Goal: Navigation & Orientation: Find specific page/section

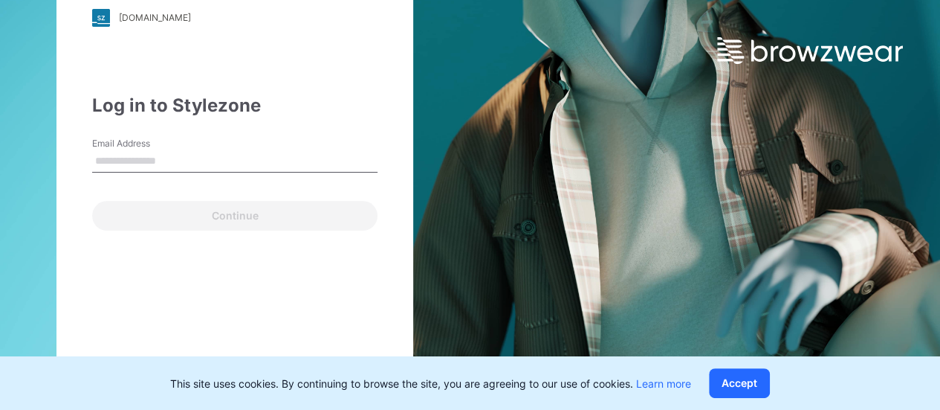
type input "**********"
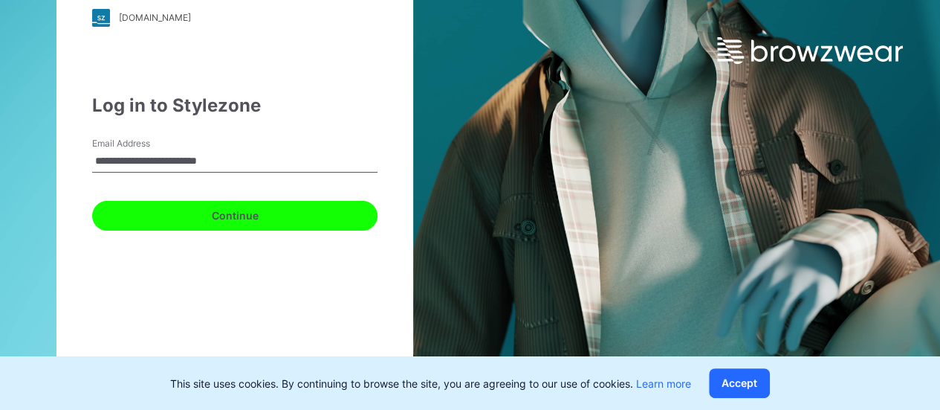
click at [200, 203] on button "Continue" at bounding box center [234, 216] width 285 height 30
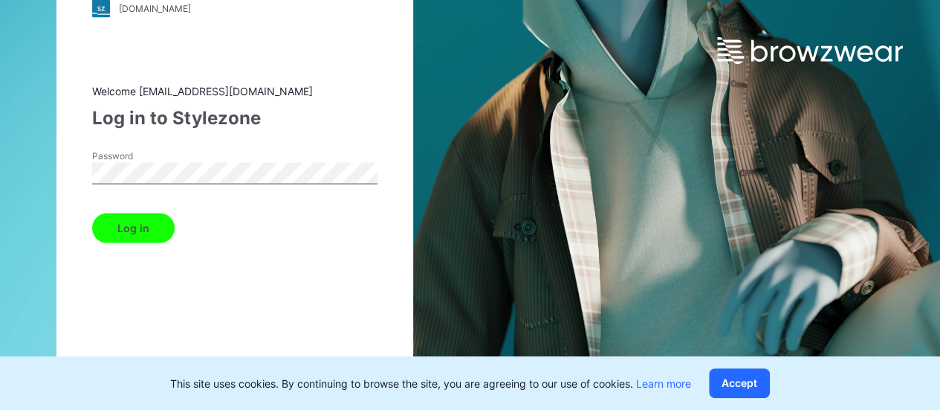
click at [101, 221] on button "Log in" at bounding box center [133, 228] width 83 height 30
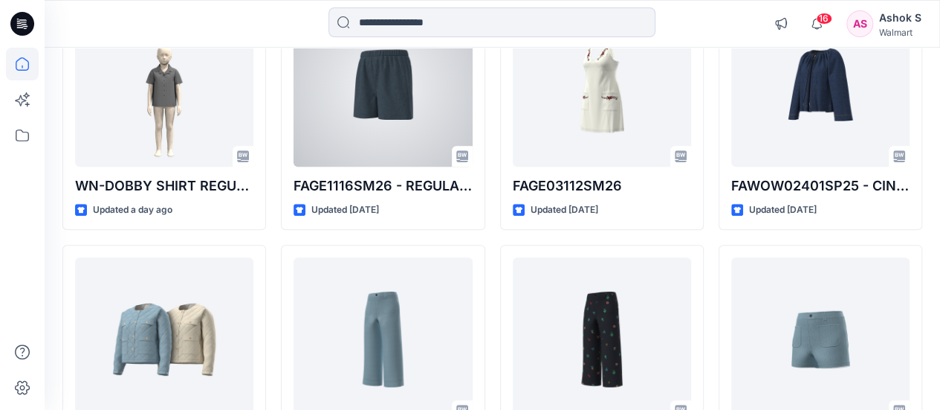
scroll to position [393, 0]
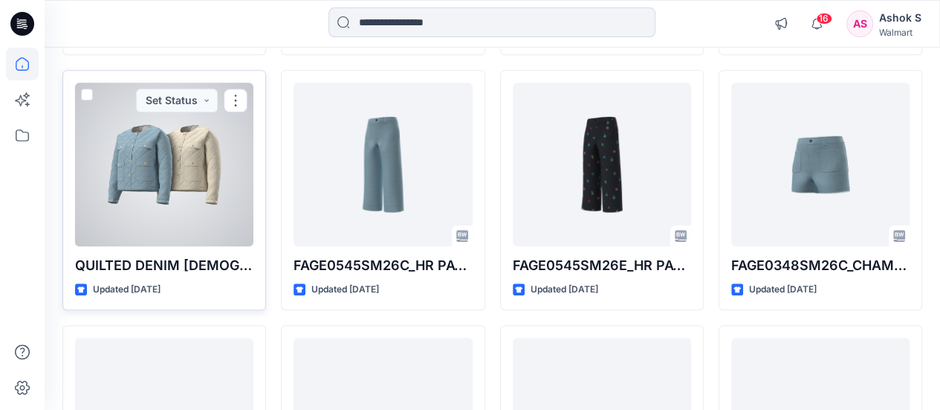
click at [150, 139] on div at bounding box center [164, 165] width 178 height 164
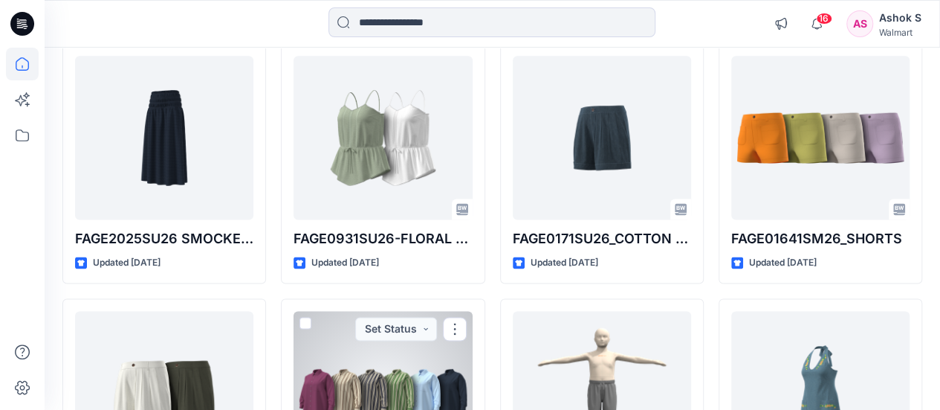
scroll to position [931, 0]
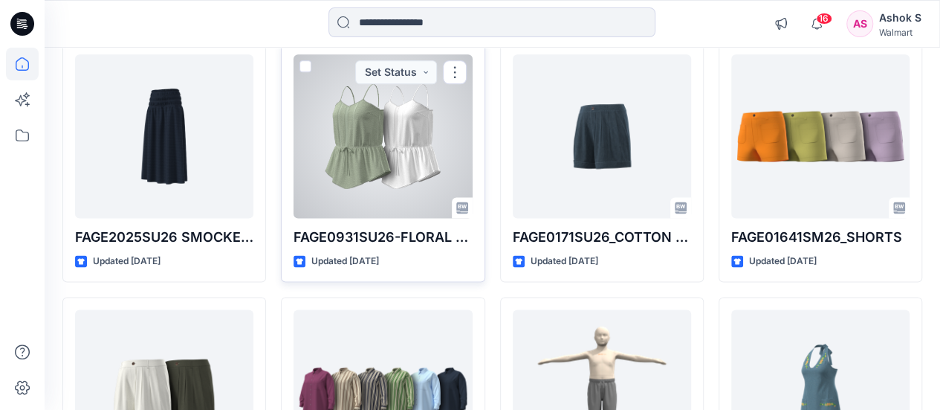
click at [415, 170] on div at bounding box center [383, 136] width 178 height 164
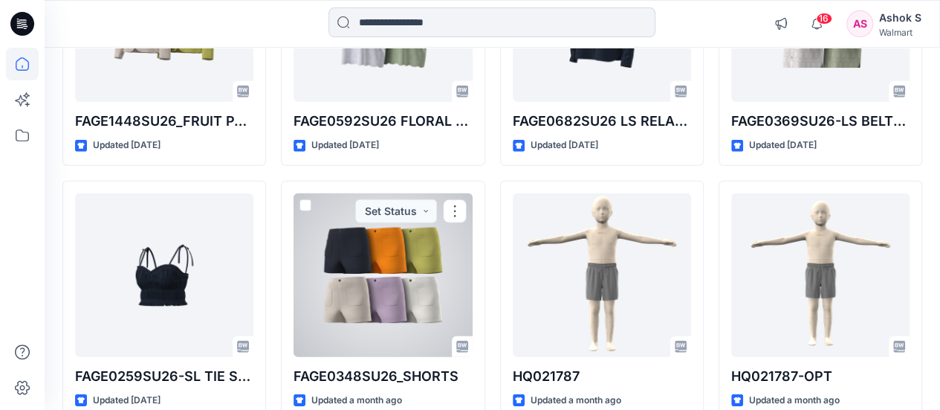
scroll to position [2143, 0]
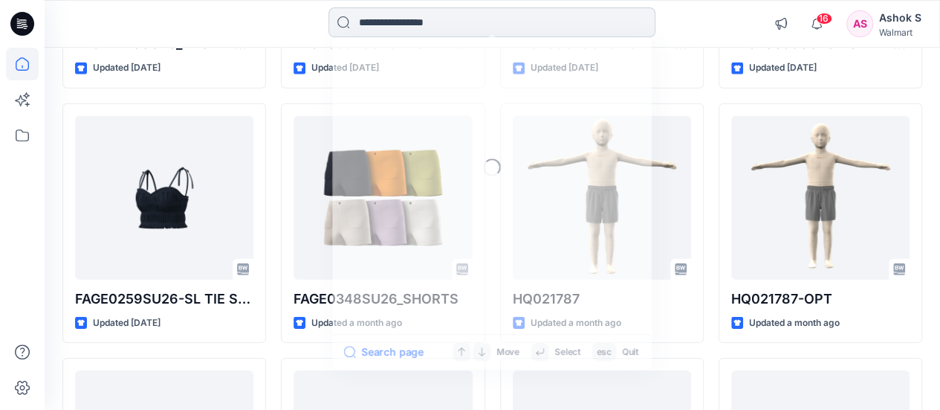
click at [436, 19] on input at bounding box center [492, 22] width 327 height 30
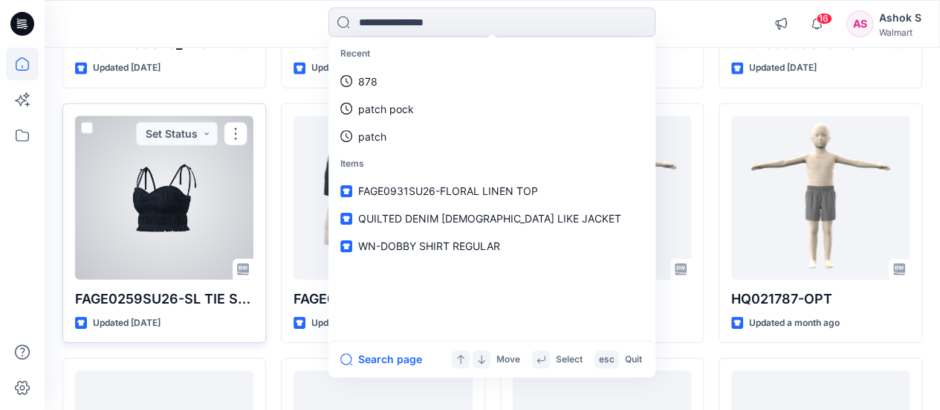
click at [179, 227] on div at bounding box center [164, 198] width 178 height 164
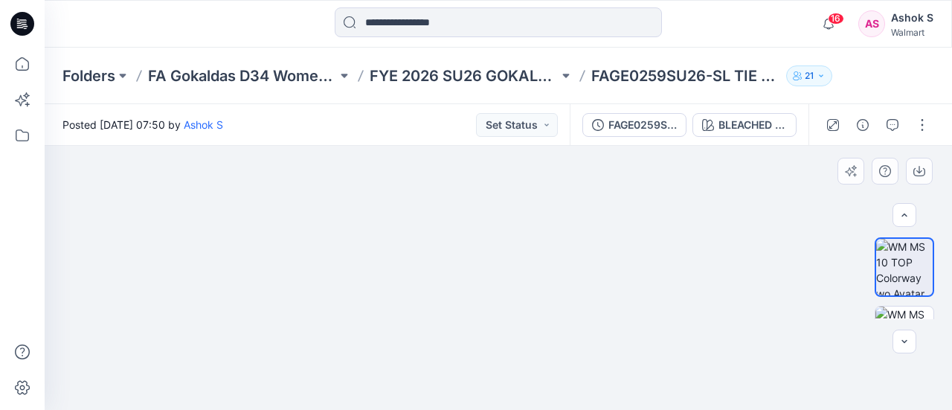
scroll to position [30, 0]
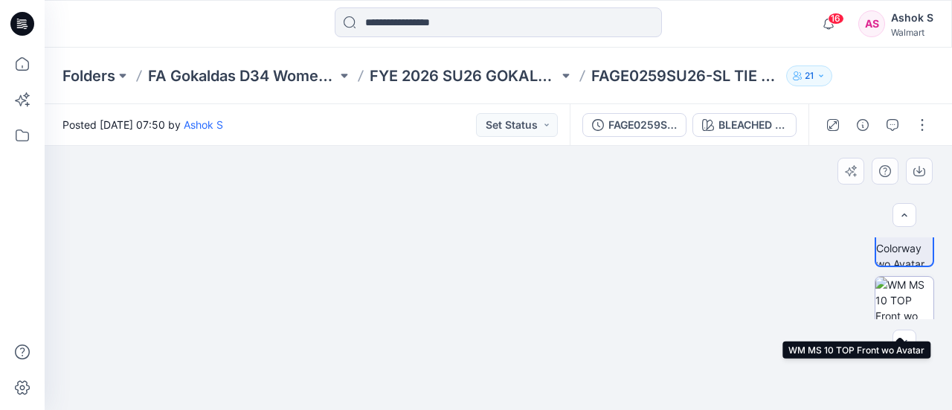
click at [901, 293] on img at bounding box center [904, 306] width 58 height 58
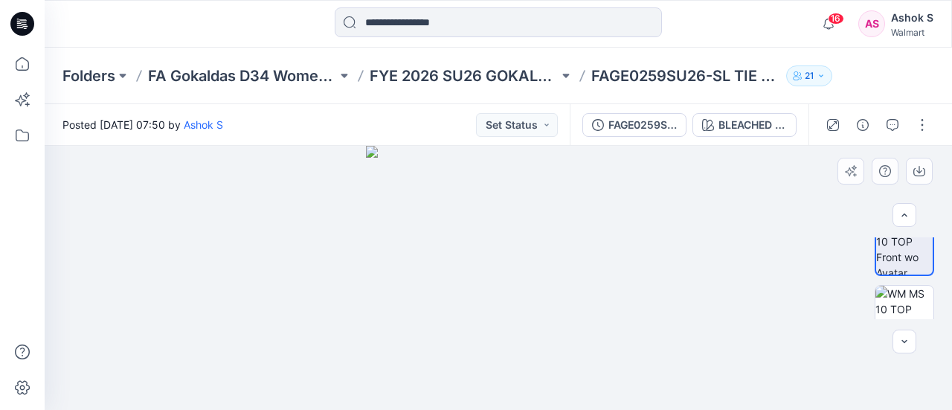
scroll to position [119, 0]
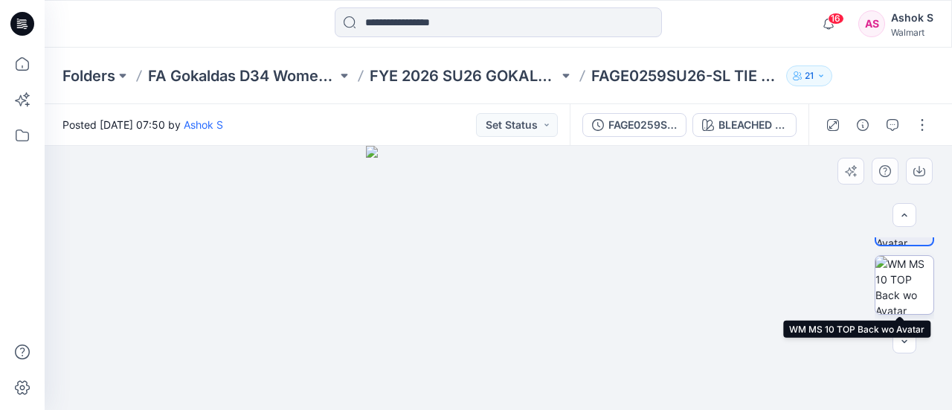
click at [910, 287] on img at bounding box center [904, 285] width 58 height 58
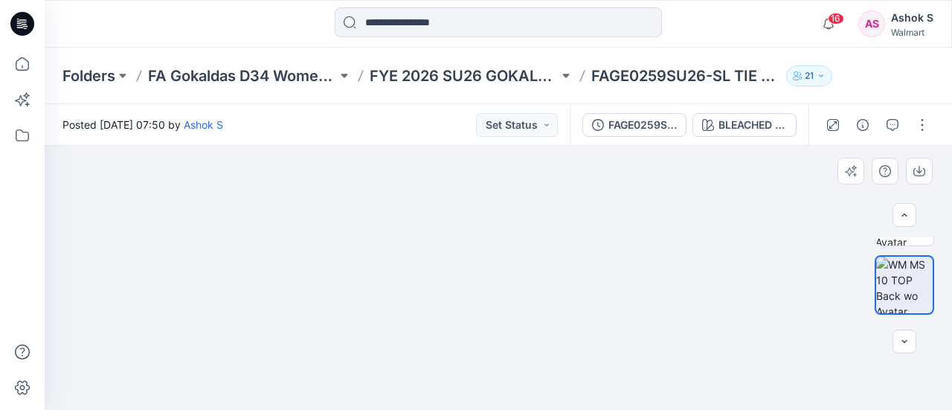
drag, startPoint x: 531, startPoint y: 204, endPoint x: 523, endPoint y: 278, distance: 74.0
click at [523, 278] on img at bounding box center [497, 196] width 743 height 430
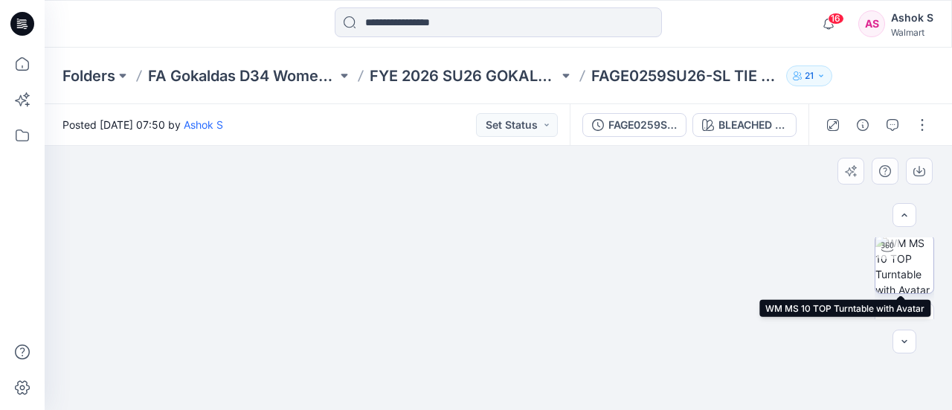
click at [914, 279] on img at bounding box center [904, 264] width 58 height 58
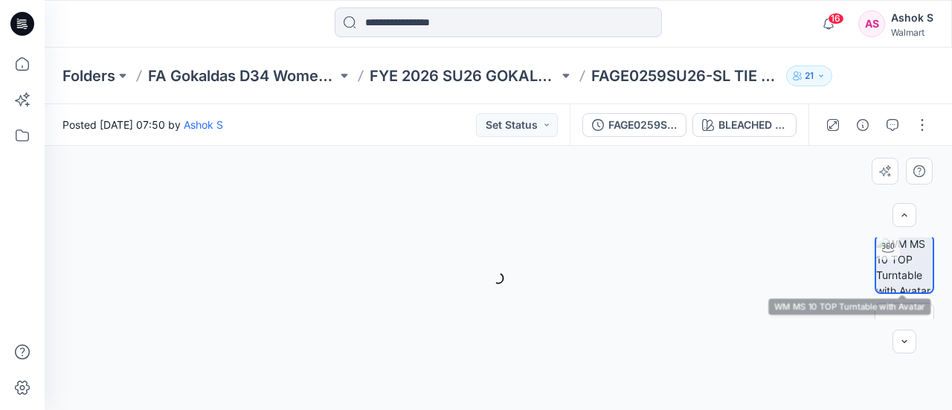
scroll to position [209, 0]
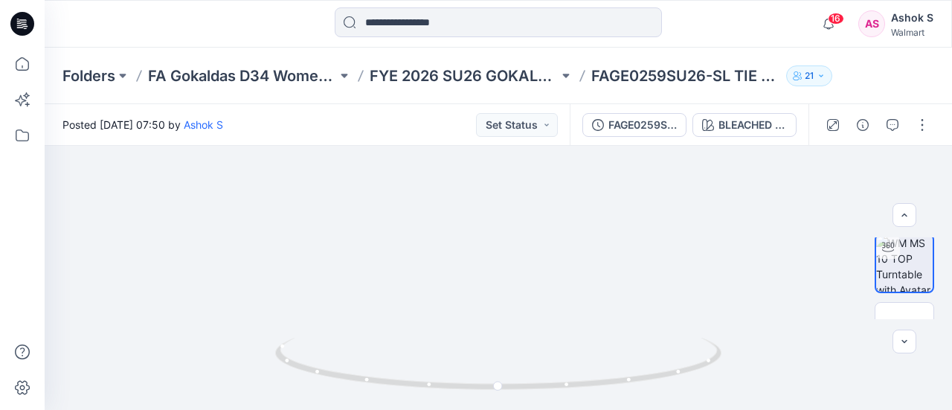
drag, startPoint x: 510, startPoint y: 230, endPoint x: 500, endPoint y: 445, distance: 215.1
click at [500, 409] on html "16 Notifications Your style WN-DOBBY SHIRT REGULAR is ready 1 new Colorways 26 …" at bounding box center [476, 205] width 952 height 410
drag, startPoint x: 512, startPoint y: 335, endPoint x: 510, endPoint y: 387, distance: 52.1
click at [510, 387] on div at bounding box center [498, 372] width 446 height 74
drag, startPoint x: 505, startPoint y: 274, endPoint x: 506, endPoint y: 360, distance: 85.5
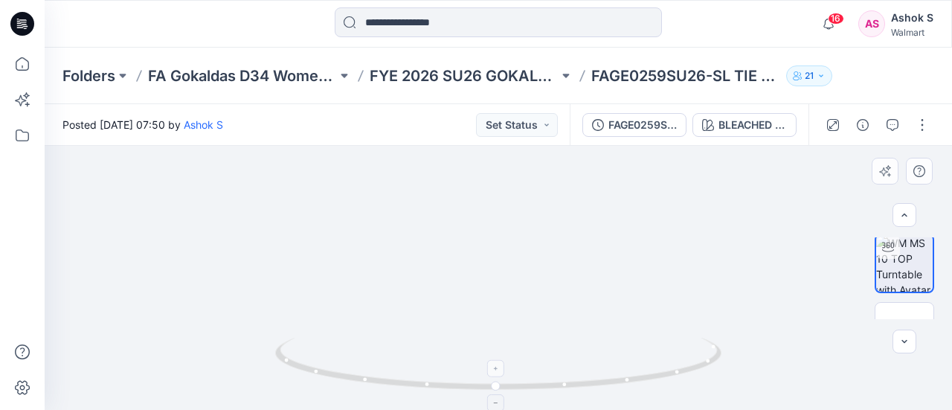
click at [506, 360] on div at bounding box center [498, 278] width 907 height 264
drag, startPoint x: 559, startPoint y: 390, endPoint x: 112, endPoint y: 255, distance: 467.4
click at [112, 255] on div at bounding box center [498, 278] width 907 height 264
drag, startPoint x: 520, startPoint y: 316, endPoint x: 517, endPoint y: 344, distance: 28.3
click at [517, 344] on div at bounding box center [498, 278] width 907 height 264
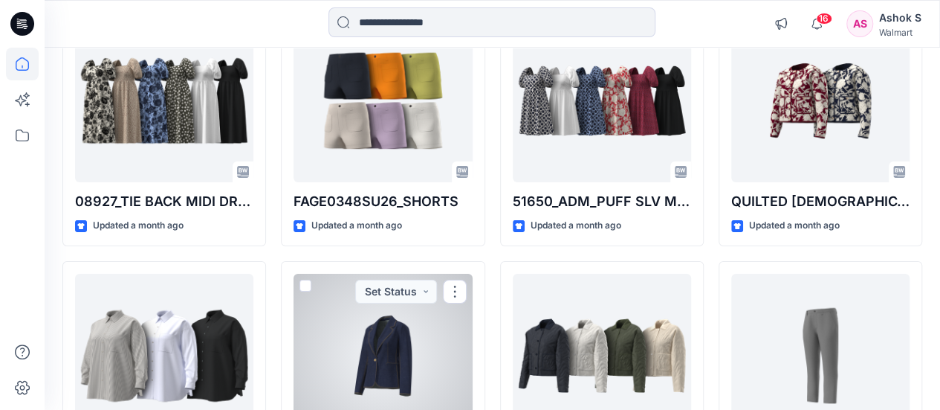
scroll to position [2505, 0]
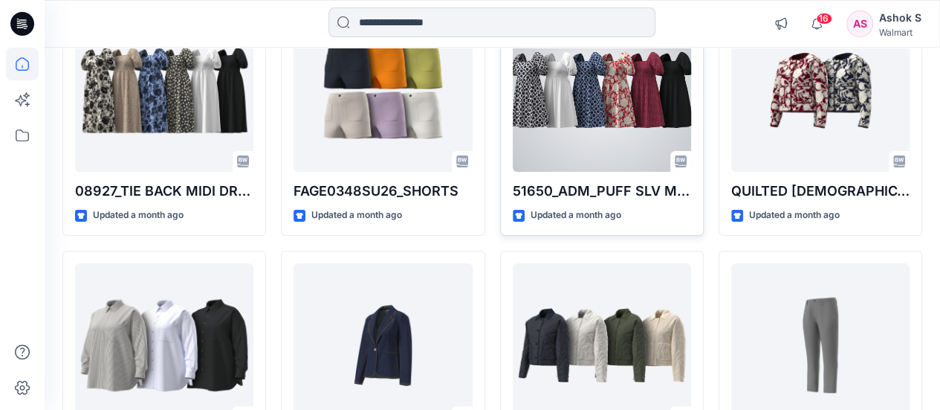
click at [606, 117] on div at bounding box center [602, 90] width 178 height 164
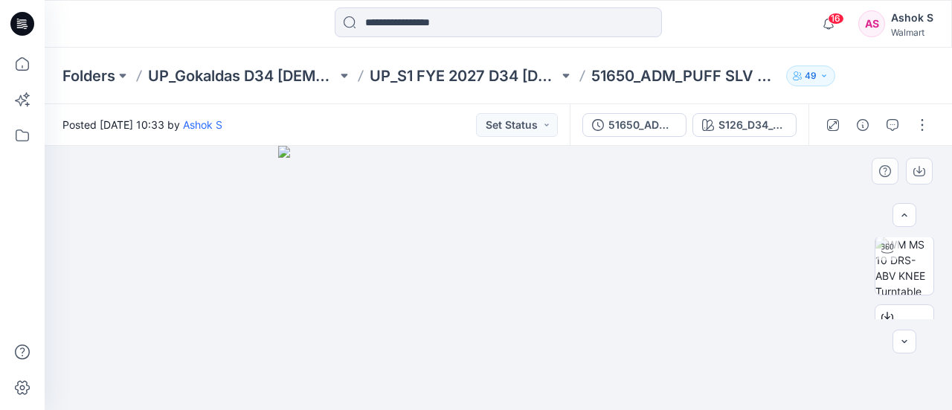
scroll to position [212, 0]
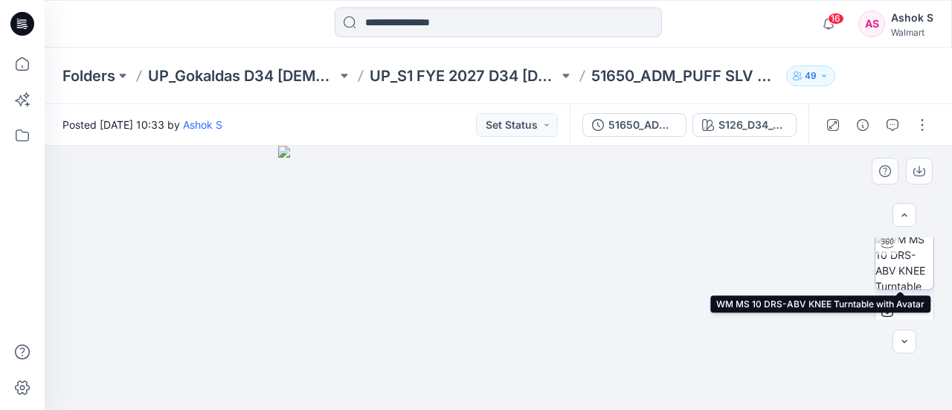
click at [901, 268] on img at bounding box center [904, 260] width 58 height 58
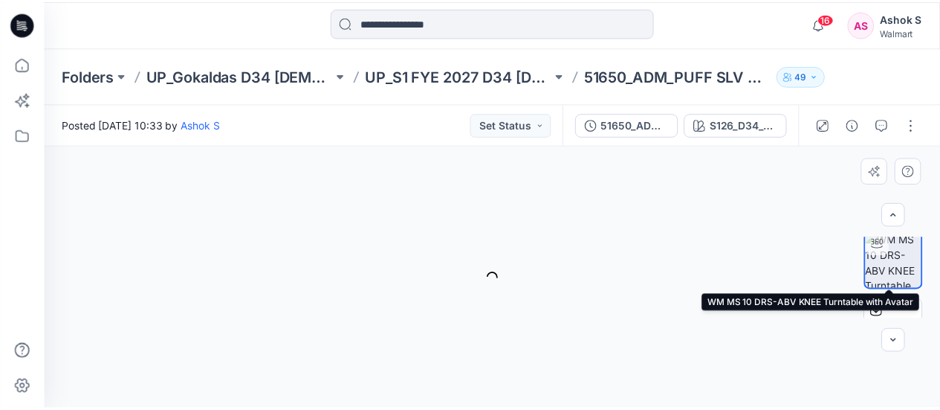
scroll to position [213, 0]
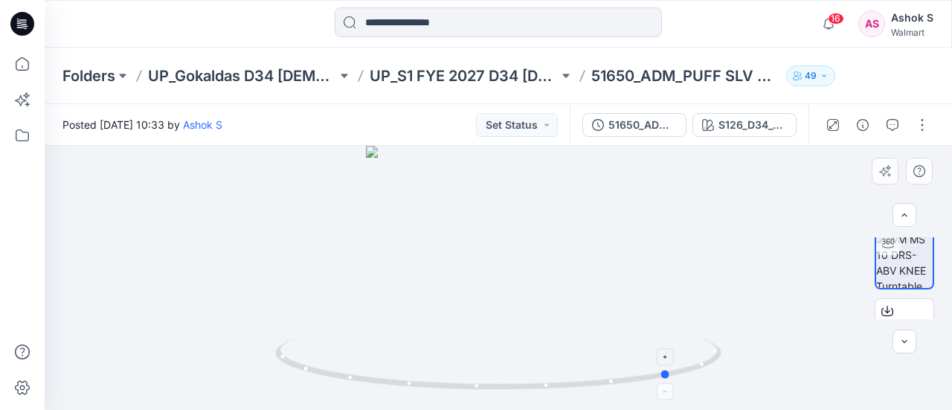
drag, startPoint x: 610, startPoint y: 389, endPoint x: 336, endPoint y: 370, distance: 274.3
click at [336, 370] on icon at bounding box center [500, 366] width 450 height 56
drag, startPoint x: 468, startPoint y: 191, endPoint x: 462, endPoint y: 228, distance: 37.6
click at [462, 228] on img at bounding box center [498, 236] width 506 height 348
click at [489, 221] on div at bounding box center [498, 278] width 907 height 264
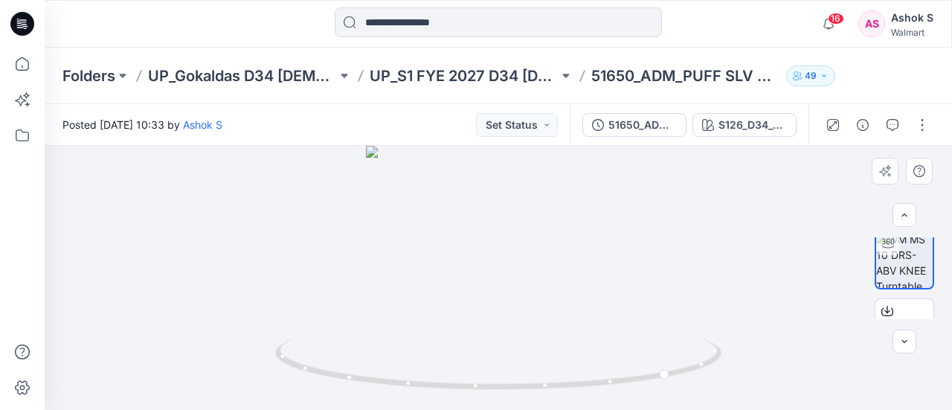
click at [489, 221] on div at bounding box center [498, 278] width 907 height 264
drag, startPoint x: 495, startPoint y: 319, endPoint x: 507, endPoint y: 399, distance: 80.4
click at [507, 399] on div at bounding box center [498, 278] width 907 height 264
click at [517, 282] on img at bounding box center [510, 146] width 1251 height 526
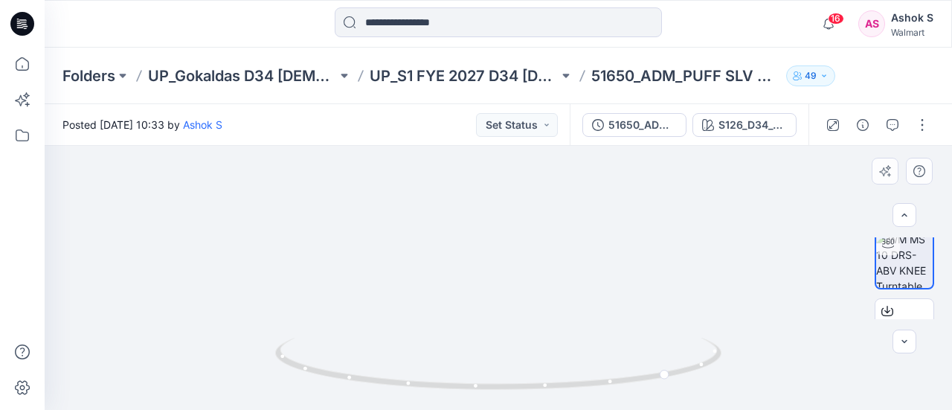
click at [517, 282] on img at bounding box center [510, 146] width 1251 height 526
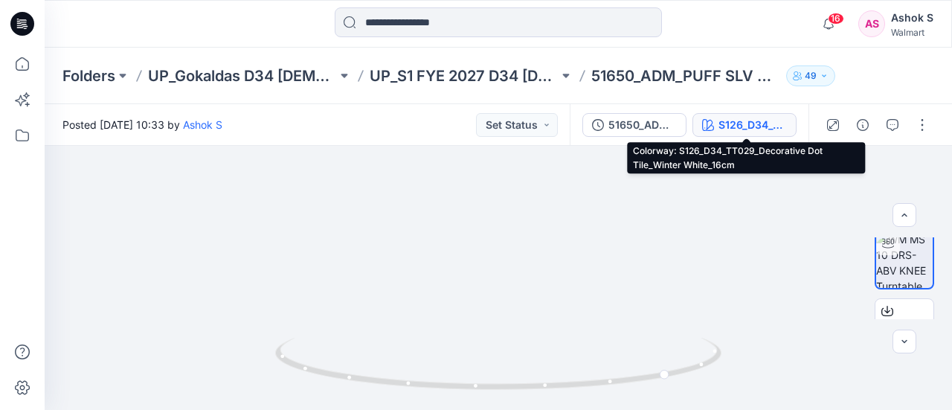
click at [710, 119] on icon "button" at bounding box center [708, 125] width 12 height 12
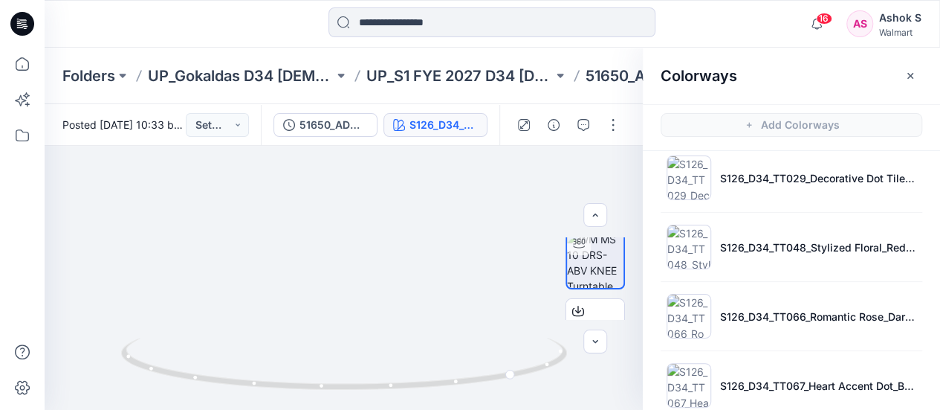
scroll to position [165, 0]
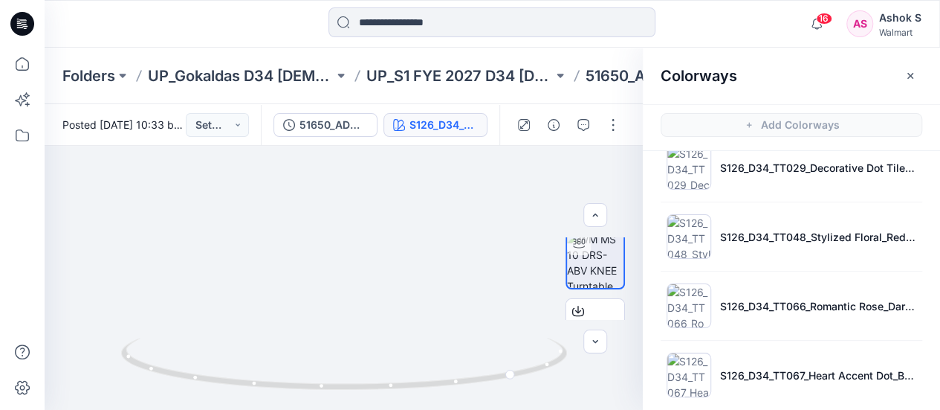
click at [767, 243] on li "S126_D34_TT048_Stylized Floral_Red Star_New Ivory_64cm" at bounding box center [792, 236] width 262 height 57
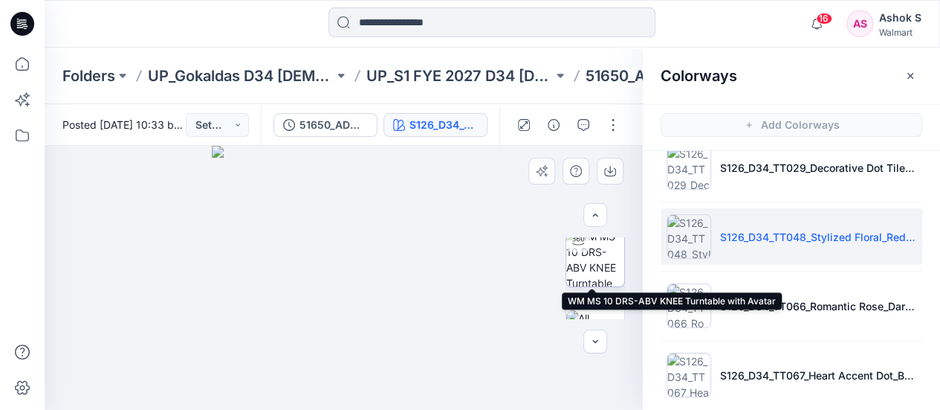
click at [595, 241] on img at bounding box center [596, 257] width 58 height 58
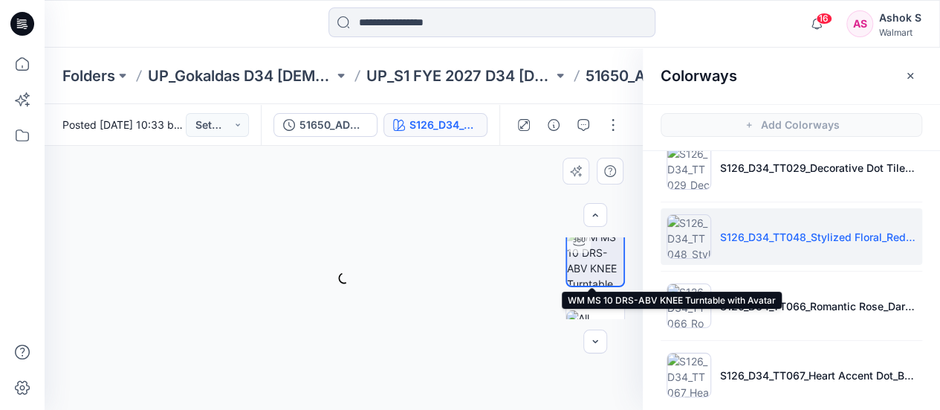
scroll to position [216, 0]
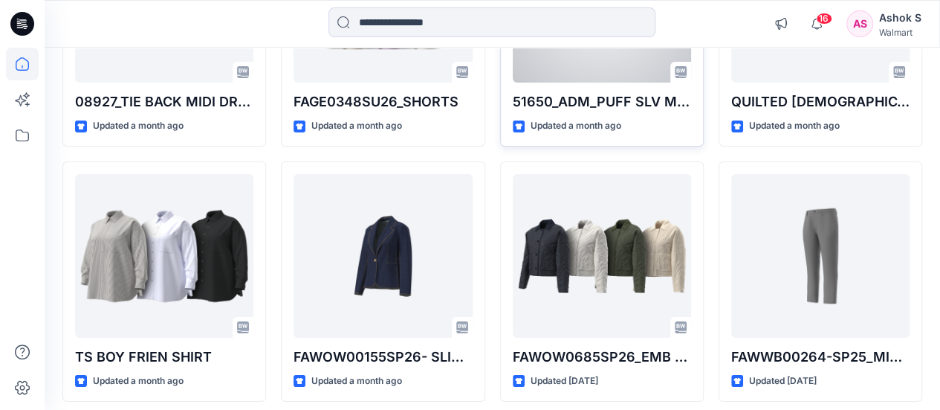
scroll to position [2595, 0]
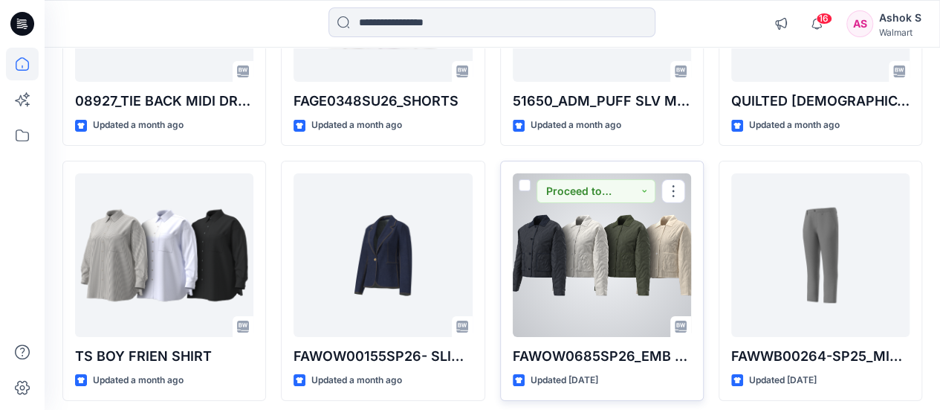
click at [586, 246] on div at bounding box center [602, 255] width 178 height 164
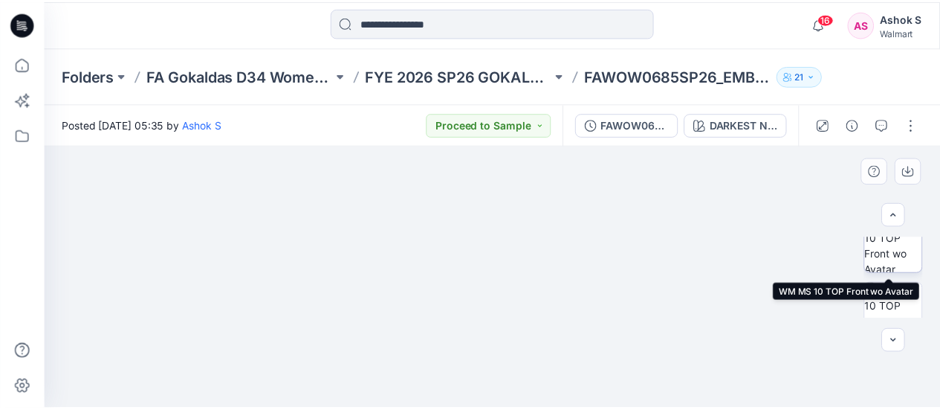
scroll to position [99, 0]
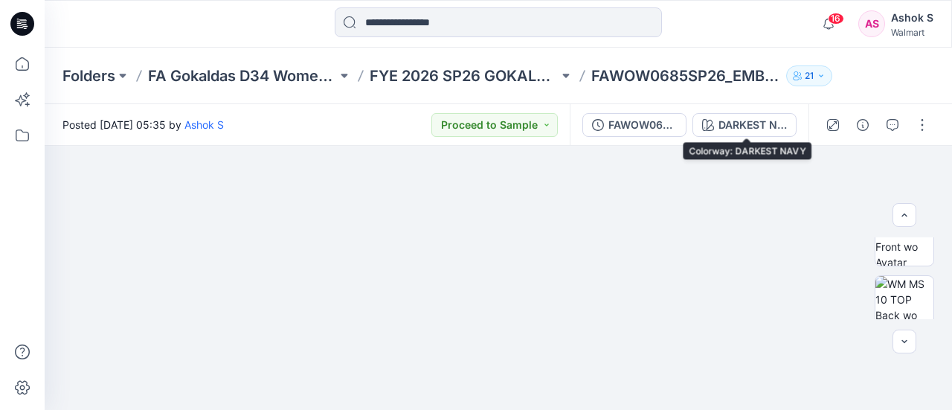
click at [783, 136] on button "DARKEST NAVY" at bounding box center [744, 125] width 104 height 24
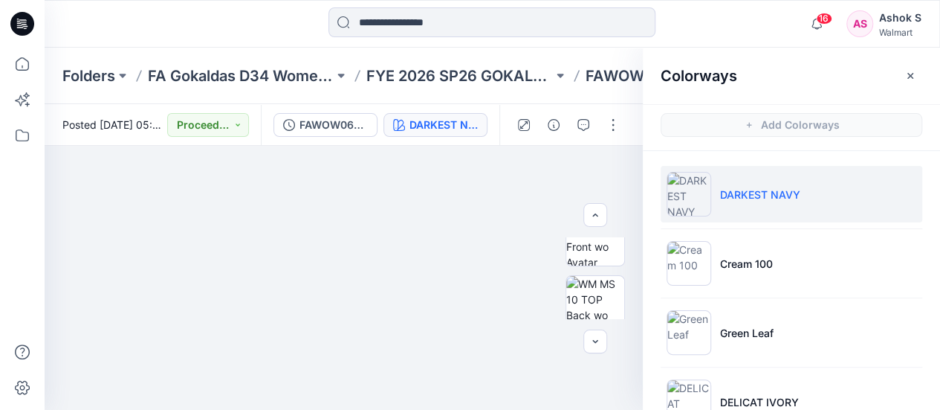
scroll to position [41, 0]
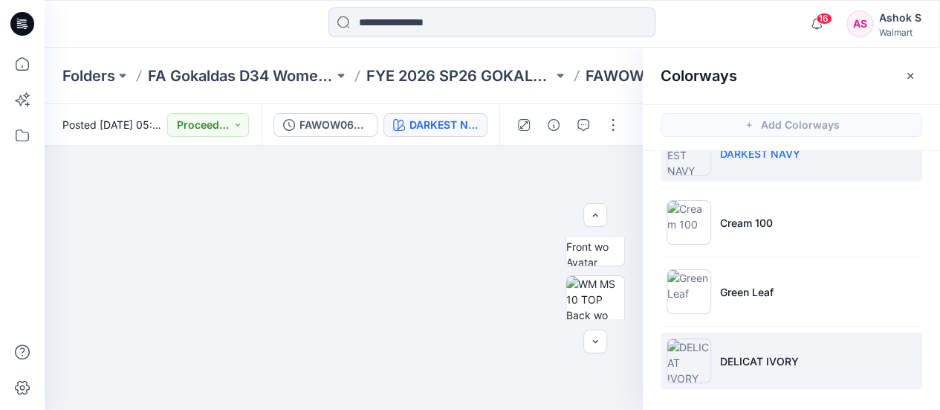
click at [746, 361] on p "DELICAT IVORY" at bounding box center [759, 361] width 79 height 16
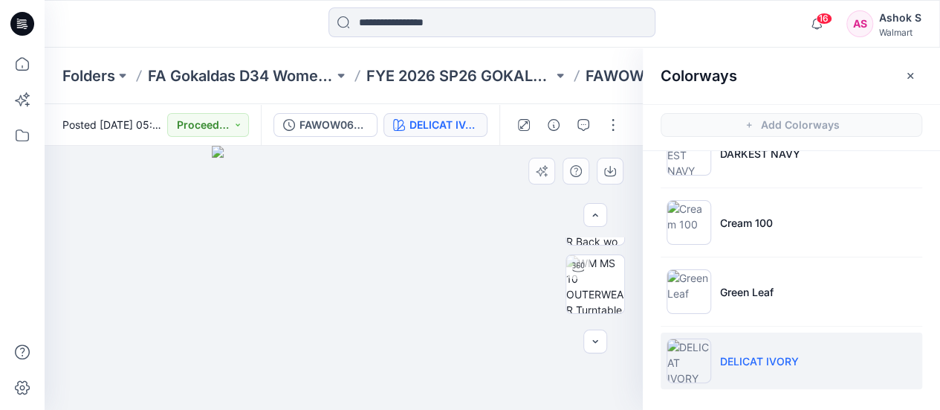
scroll to position [251, 0]
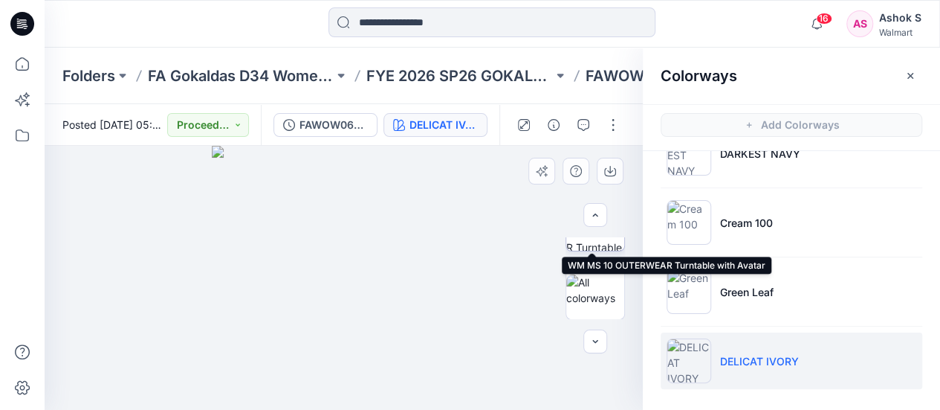
click at [584, 242] on img at bounding box center [596, 222] width 58 height 58
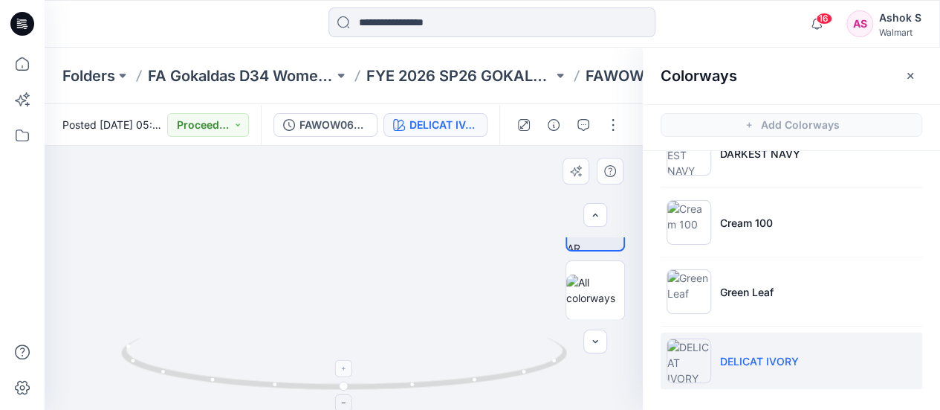
drag, startPoint x: 350, startPoint y: 229, endPoint x: 393, endPoint y: 364, distance: 141.1
click at [393, 364] on div at bounding box center [344, 278] width 598 height 264
drag, startPoint x: 348, startPoint y: 222, endPoint x: 345, endPoint y: 246, distance: 24.7
click at [345, 246] on img at bounding box center [344, 246] width 506 height 327
drag, startPoint x: 362, startPoint y: 393, endPoint x: 0, endPoint y: 338, distance: 366.3
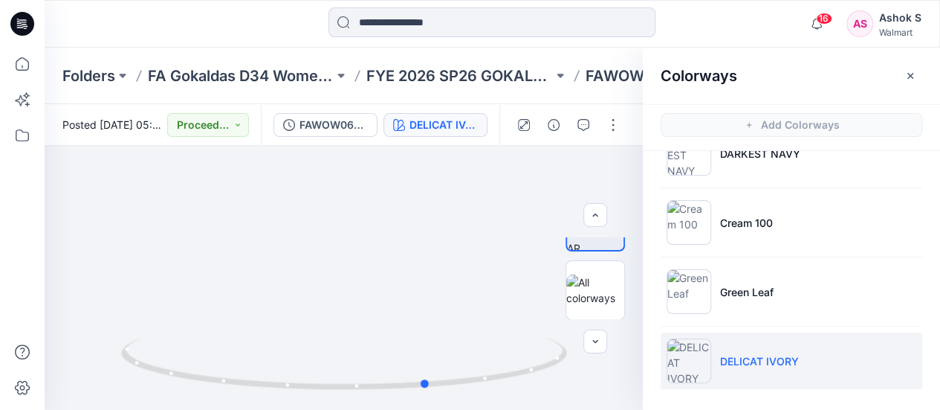
click at [0, 338] on div "16 Notifications Your style WN-DOBBY SHIRT REGULAR is ready 1 new Colorways 26 …" at bounding box center [470, 205] width 940 height 410
drag, startPoint x: 360, startPoint y: 393, endPoint x: 354, endPoint y: 388, distance: 7.9
click at [354, 388] on div at bounding box center [344, 372] width 446 height 74
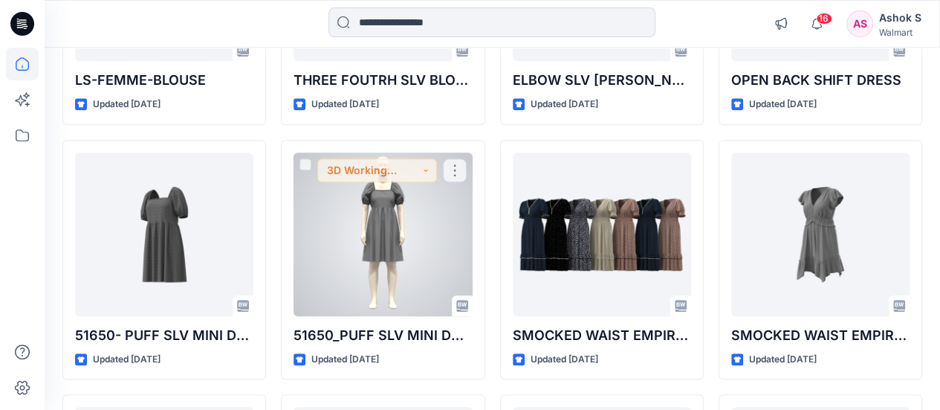
scroll to position [3381, 0]
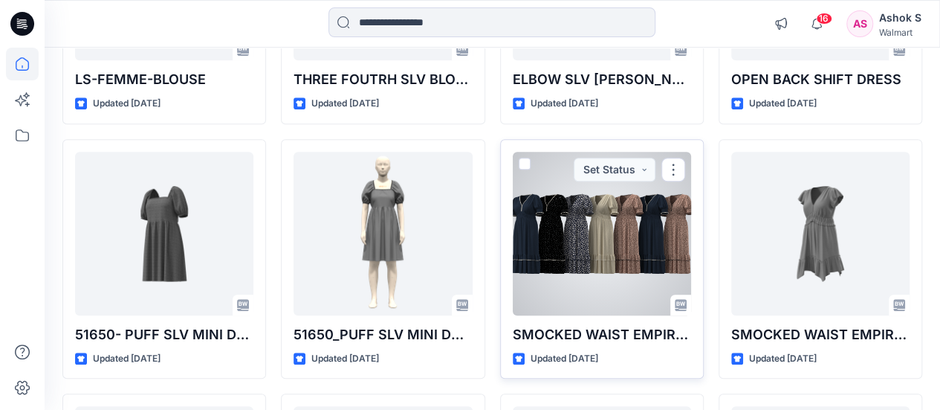
click at [590, 251] on div at bounding box center [602, 234] width 178 height 164
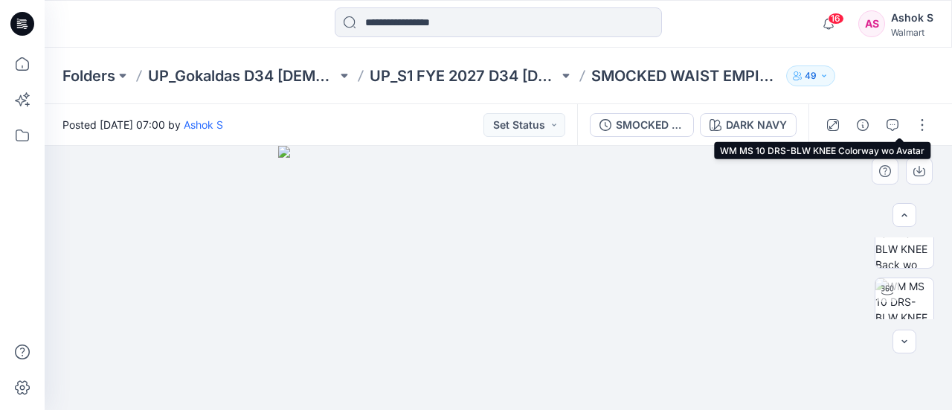
scroll to position [187, 0]
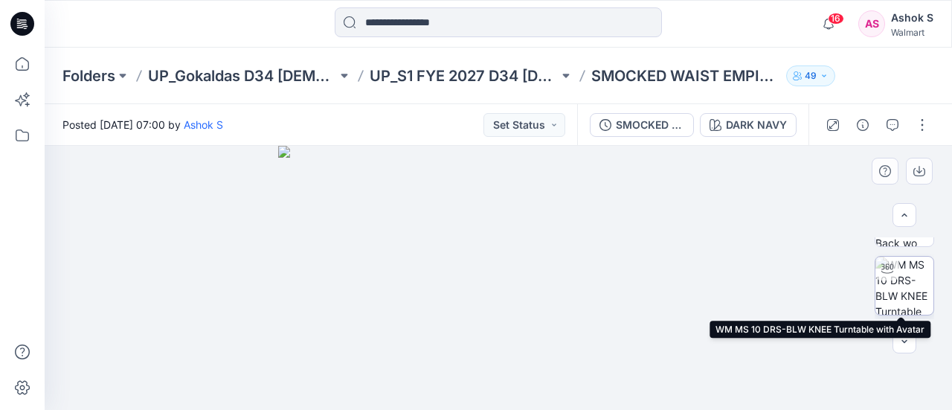
click at [898, 274] on img at bounding box center [904, 285] width 58 height 58
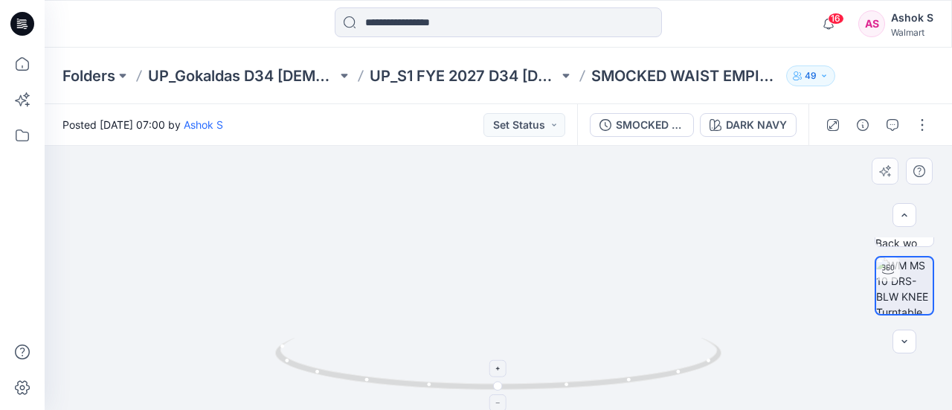
drag, startPoint x: 544, startPoint y: 210, endPoint x: 537, endPoint y: 364, distance: 154.1
click at [537, 364] on div at bounding box center [498, 278] width 907 height 264
drag, startPoint x: 523, startPoint y: 261, endPoint x: 532, endPoint y: 224, distance: 38.1
click at [532, 224] on img at bounding box center [500, 109] width 1171 height 601
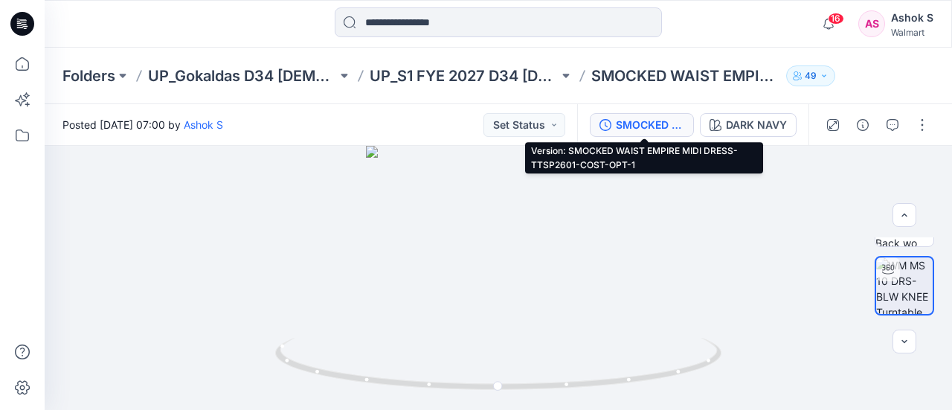
click at [680, 124] on div "SMOCKED WAIST EMPIRE MIDI DRESS-TTSP2601-COST-OPT-1" at bounding box center [650, 125] width 68 height 16
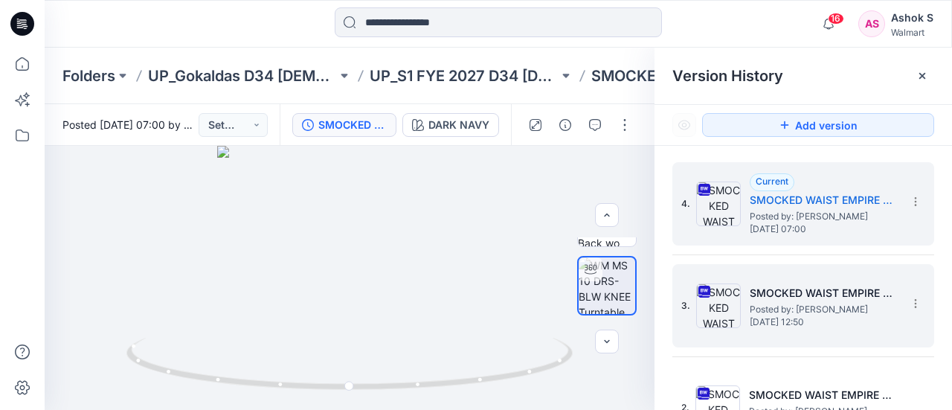
click at [766, 318] on span "[DATE] 12:50" at bounding box center [823, 322] width 149 height 10
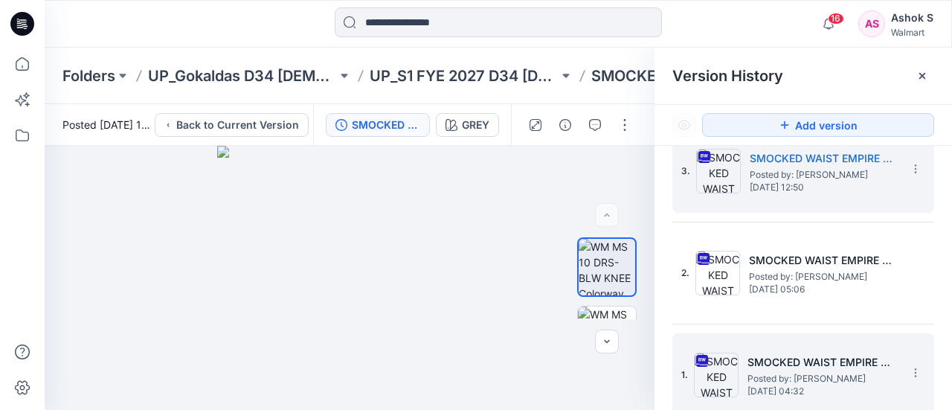
scroll to position [0, 0]
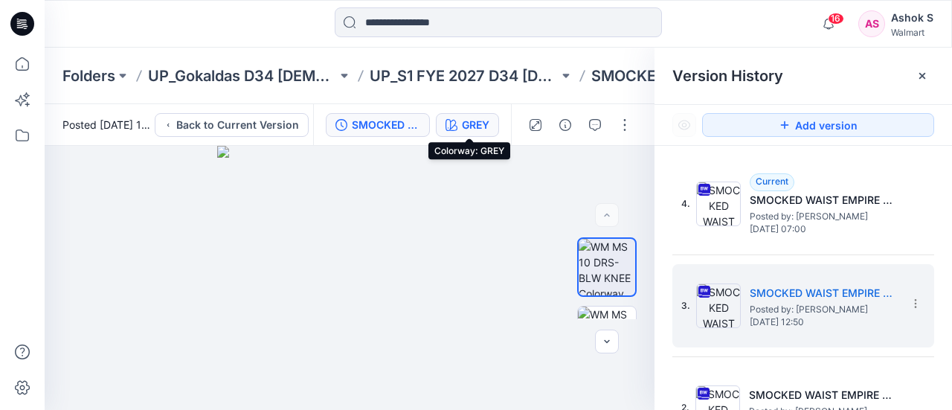
click at [483, 126] on div "GREY" at bounding box center [476, 125] width 28 height 16
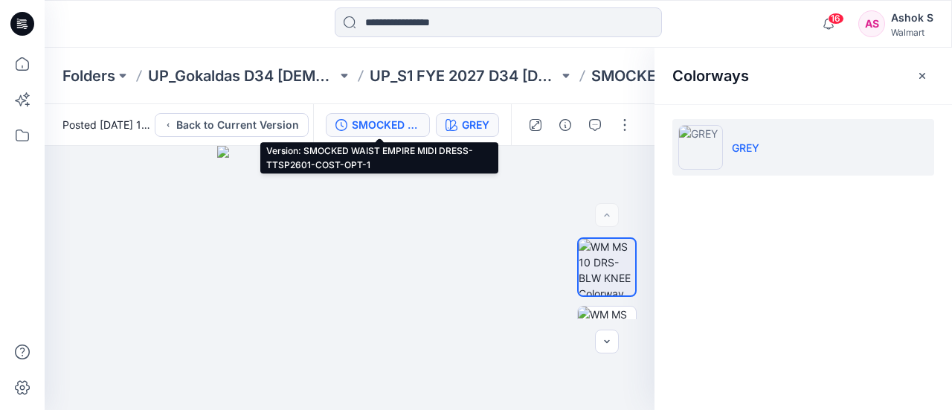
click at [400, 132] on div "SMOCKED WAIST EMPIRE MIDI DRESS-TTSP2601-COST-OPT-1" at bounding box center [386, 125] width 68 height 16
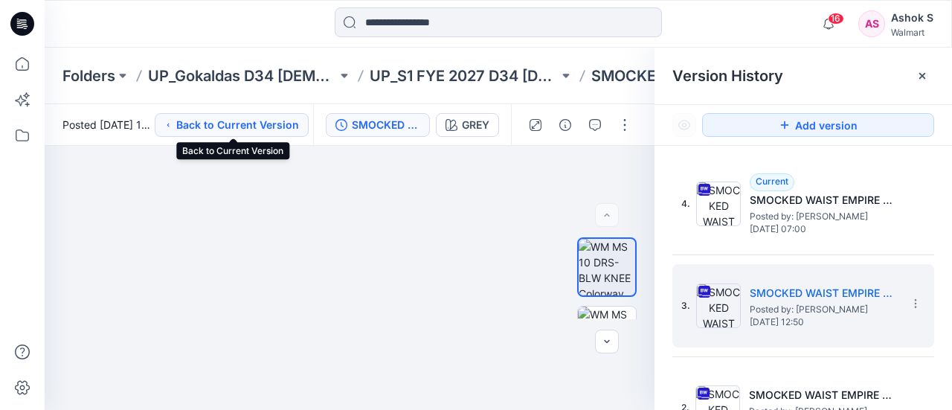
click at [214, 124] on button "Back to Current Version" at bounding box center [232, 125] width 154 height 24
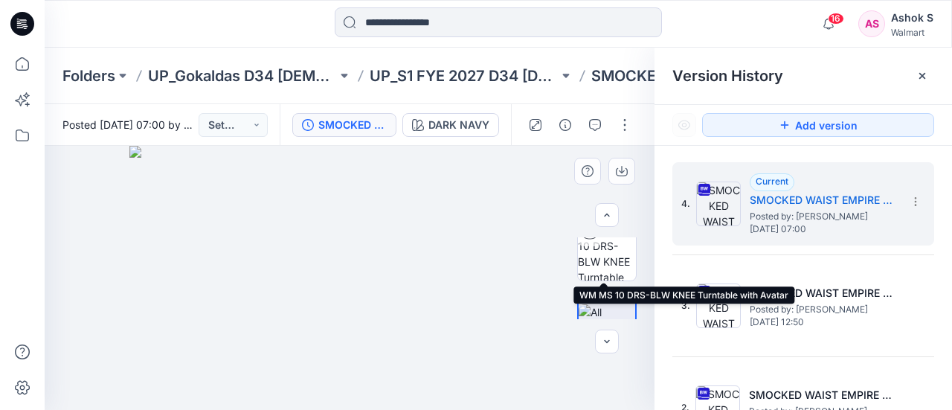
scroll to position [251, 0]
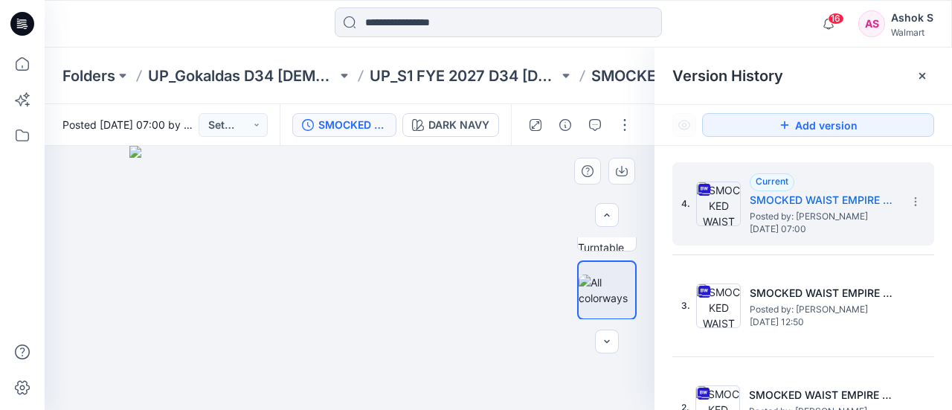
click at [404, 208] on img at bounding box center [349, 278] width 440 height 264
click at [451, 123] on div "DARK NAVY" at bounding box center [458, 125] width 61 height 16
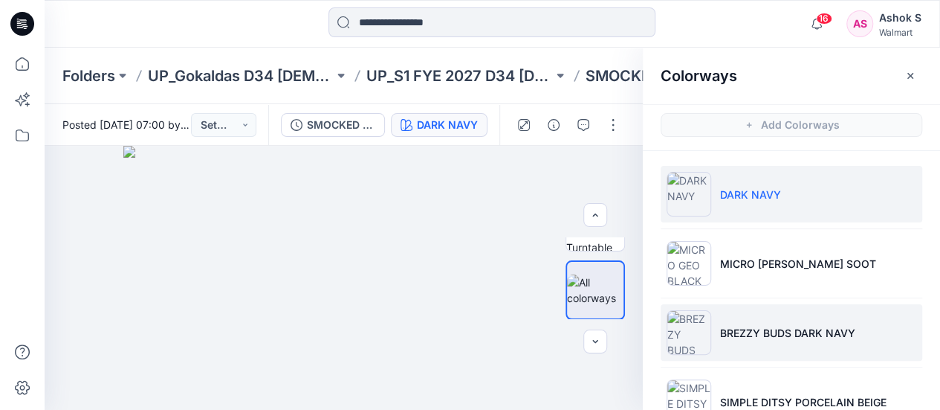
click at [756, 319] on li "BREZZY BUDS DARK NAVY" at bounding box center [792, 332] width 262 height 57
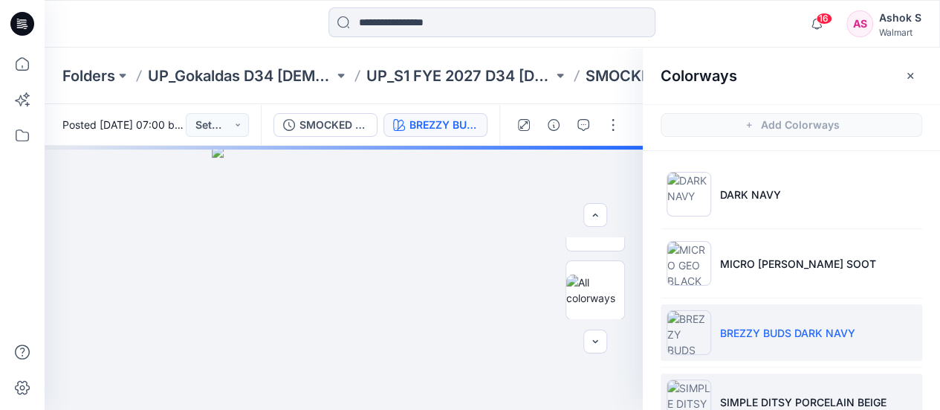
click at [733, 400] on p "SIMPLE DITSY PORCELAIN BEIGE" at bounding box center [803, 402] width 167 height 16
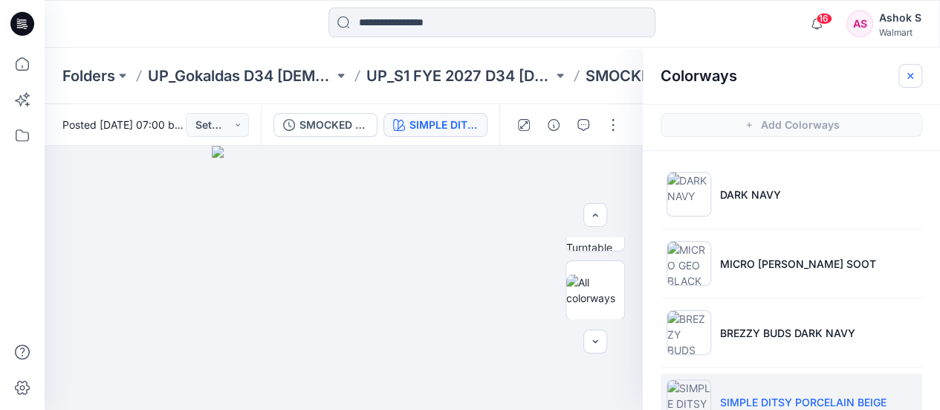
click at [914, 81] on button "button" at bounding box center [911, 76] width 24 height 24
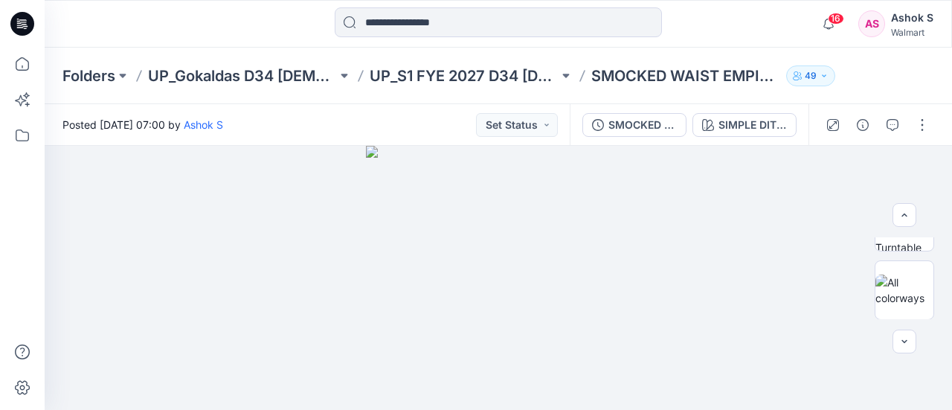
click at [881, 30] on div "AS" at bounding box center [871, 23] width 27 height 27
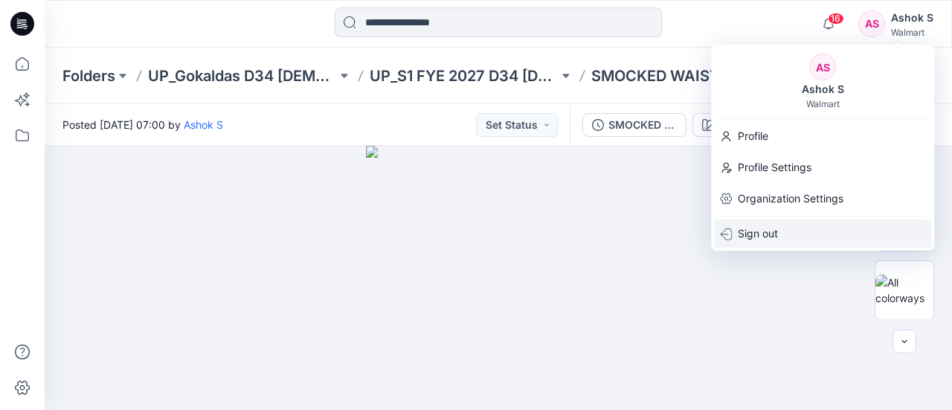
click at [761, 226] on p "Sign out" at bounding box center [758, 233] width 40 height 28
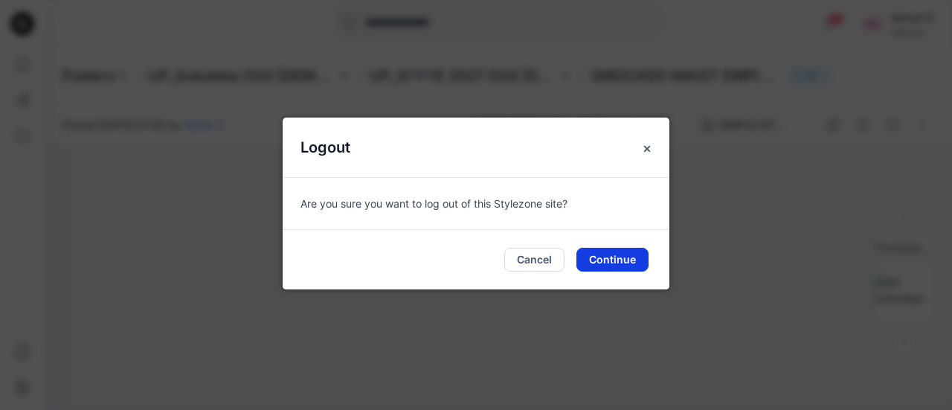
click at [619, 262] on button "Continue" at bounding box center [612, 260] width 72 height 24
